Goal: Ask a question

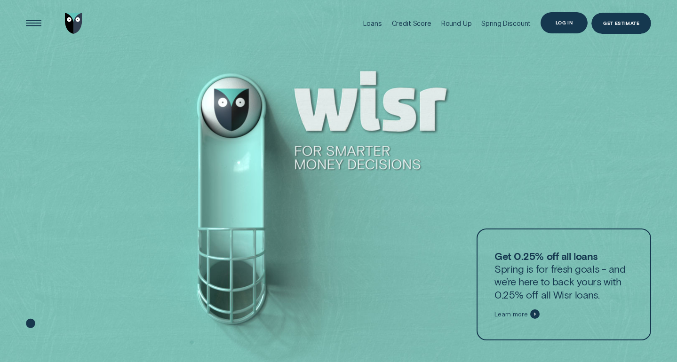
click at [565, 27] on div "Log in" at bounding box center [564, 22] width 47 height 21
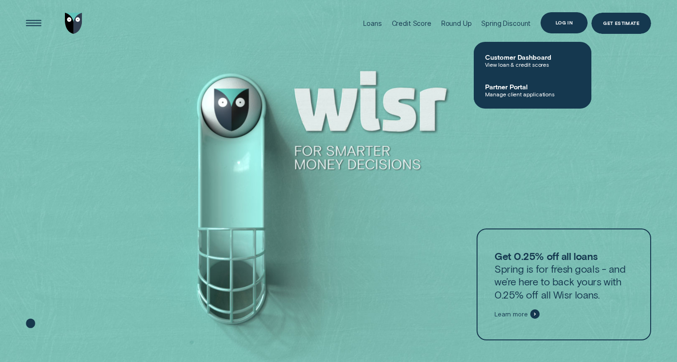
click at [567, 20] on div "Log in" at bounding box center [564, 22] width 47 height 21
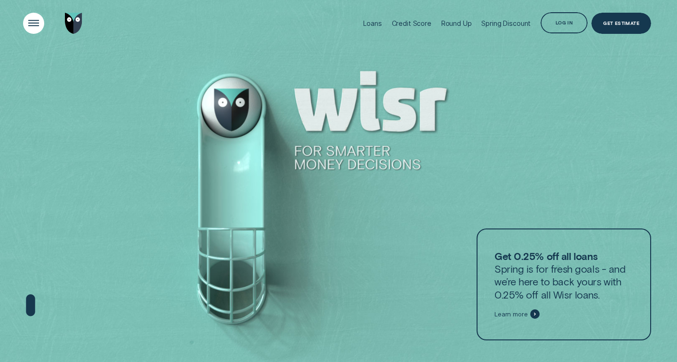
click at [34, 26] on div "Open Menu" at bounding box center [34, 23] width 30 height 30
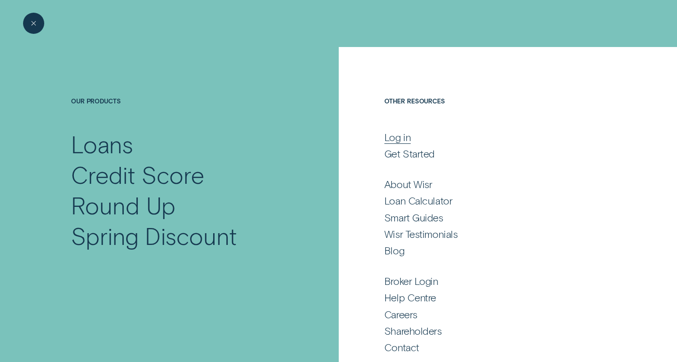
click at [401, 137] on div "Log in" at bounding box center [398, 137] width 26 height 13
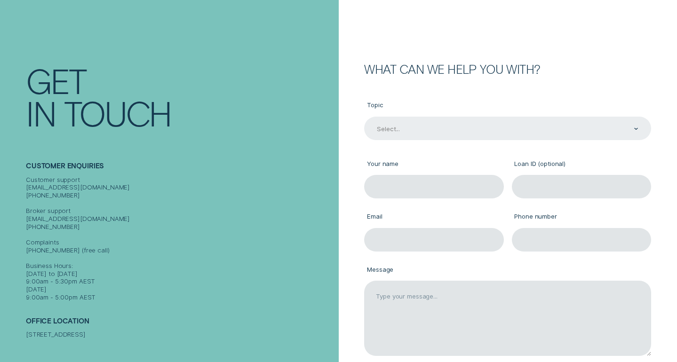
scroll to position [72, 0]
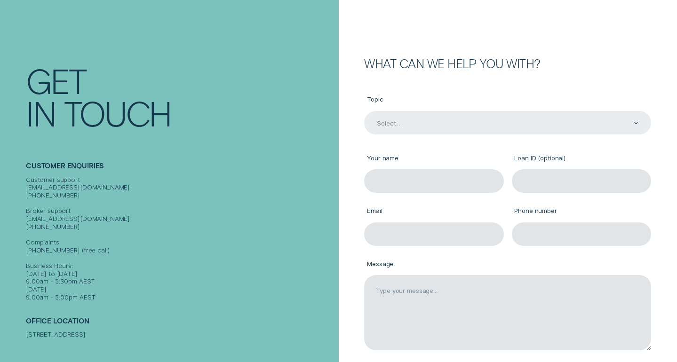
click at [465, 121] on div "Select..." at bounding box center [507, 123] width 263 height 9
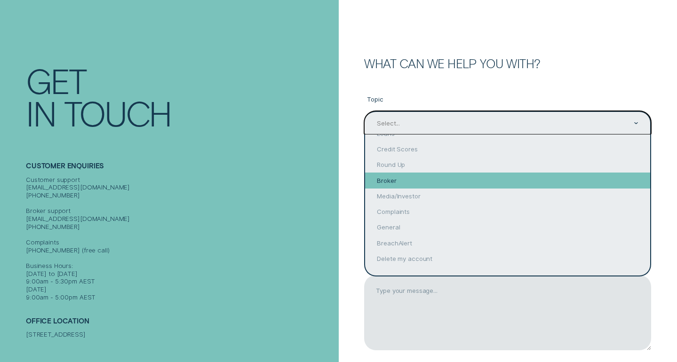
scroll to position [16, 0]
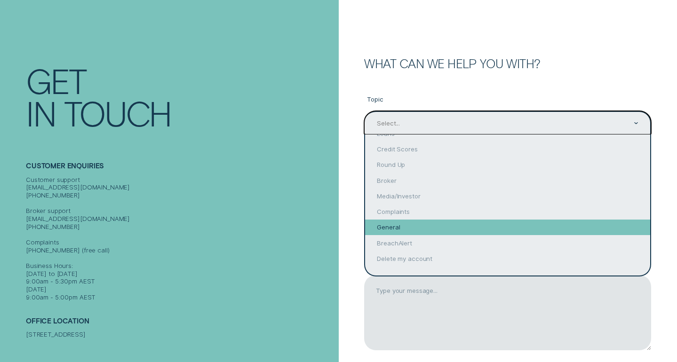
click at [415, 222] on div "General" at bounding box center [507, 228] width 285 height 16
type input "General"
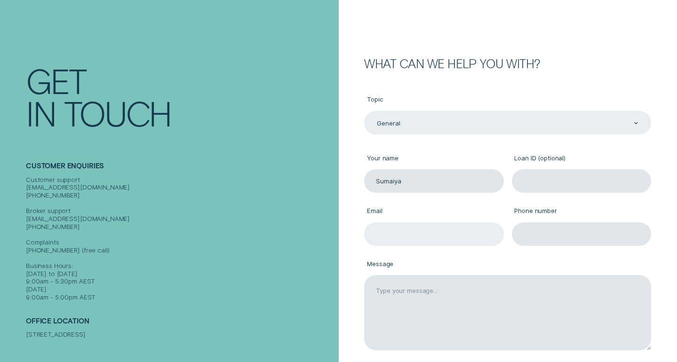
type input "Sumaiya"
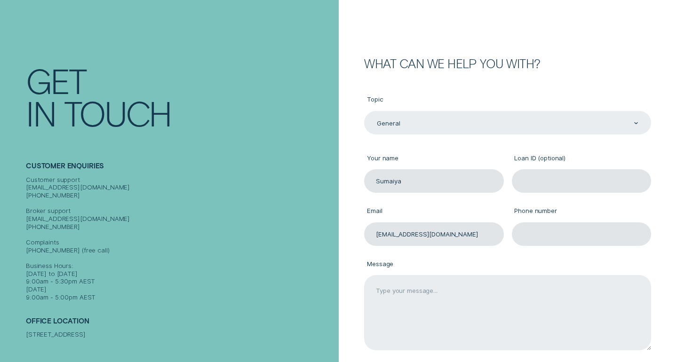
type input "2sumaiyarashid@gmail.com"
click at [503, 301] on textarea "Message" at bounding box center [507, 312] width 287 height 75
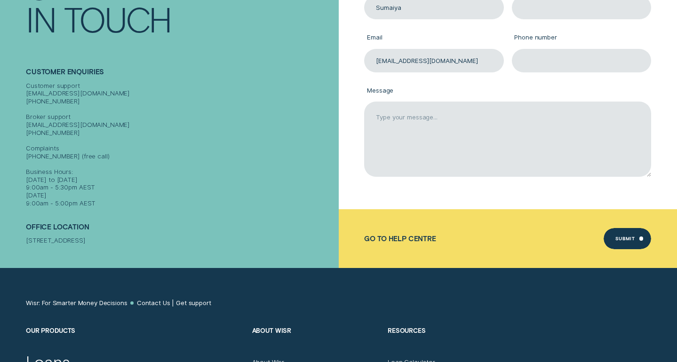
scroll to position [246, 0]
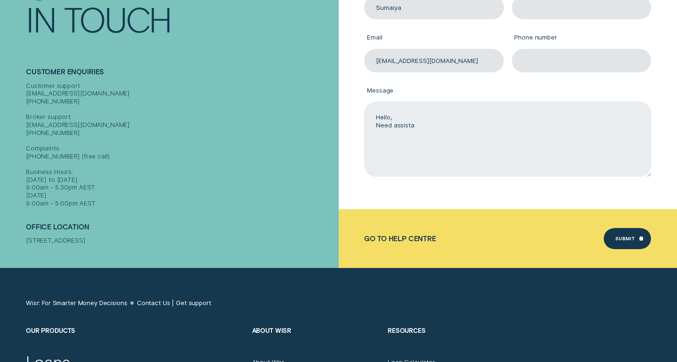
drag, startPoint x: 465, startPoint y: 280, endPoint x: 427, endPoint y: 123, distance: 161.3
click at [427, 123] on textarea "Hello, Need assista" at bounding box center [507, 139] width 287 height 75
drag, startPoint x: 418, startPoint y: 139, endPoint x: 412, endPoint y: 141, distance: 6.6
click at [412, 141] on textarea "Hello, Need assistance" at bounding box center [507, 139] width 287 height 75
click at [490, 124] on textarea "Hello, Need assistance regarding updating on home address." at bounding box center [507, 139] width 287 height 75
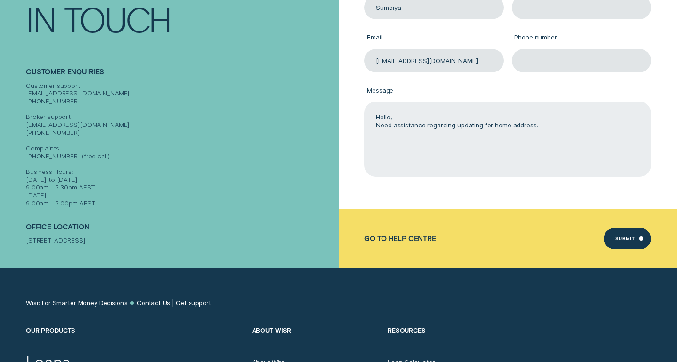
click at [559, 125] on textarea "Hello, Need assistance regarding updating for home address." at bounding box center [507, 139] width 287 height 75
click at [540, 126] on textarea "Hello, Need assistance regarding updating for home address. Thank You" at bounding box center [507, 139] width 287 height 75
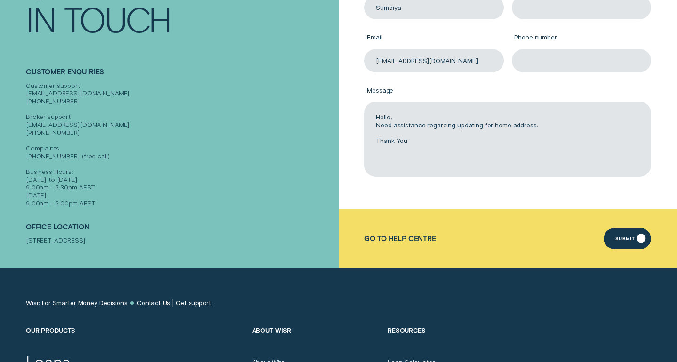
type textarea "Hello, Need assistance regarding updating for home address. Thank You"
click at [622, 238] on div "Submit" at bounding box center [625, 240] width 19 height 4
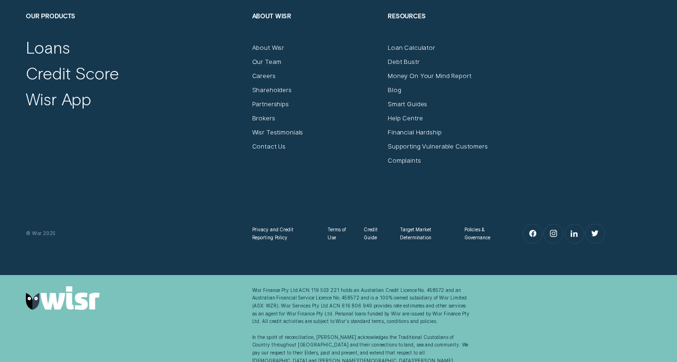
scroll to position [409, 0]
click at [395, 115] on div "Help Centre" at bounding box center [405, 119] width 35 height 8
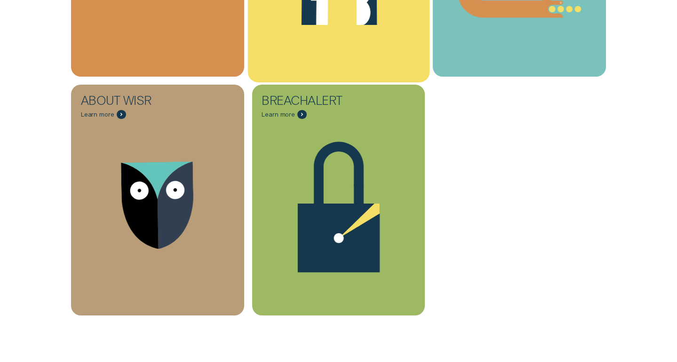
scroll to position [37, 0]
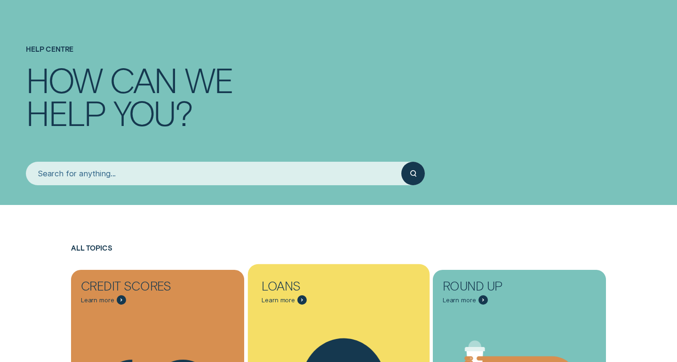
click at [161, 168] on input "search" at bounding box center [214, 174] width 376 height 24
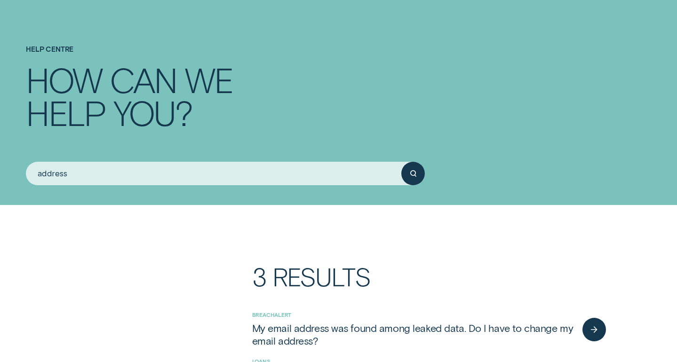
type input "address"
click at [413, 173] on button "submit" at bounding box center [414, 174] width 24 height 24
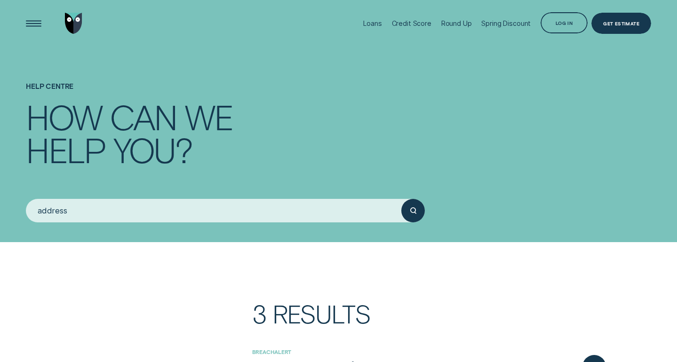
scroll to position [0, 0]
